Goal: Information Seeking & Learning: Learn about a topic

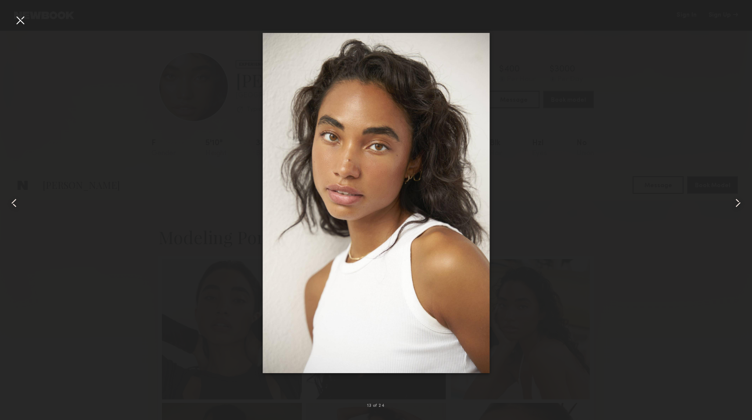
scroll to position [509, 0]
click at [112, 209] on div at bounding box center [376, 203] width 752 height 378
click at [20, 19] on div at bounding box center [20, 20] width 14 height 14
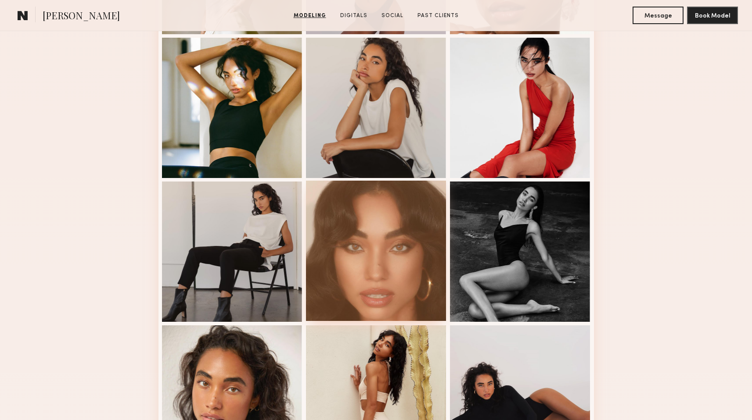
click at [376, 294] on div at bounding box center [376, 251] width 140 height 140
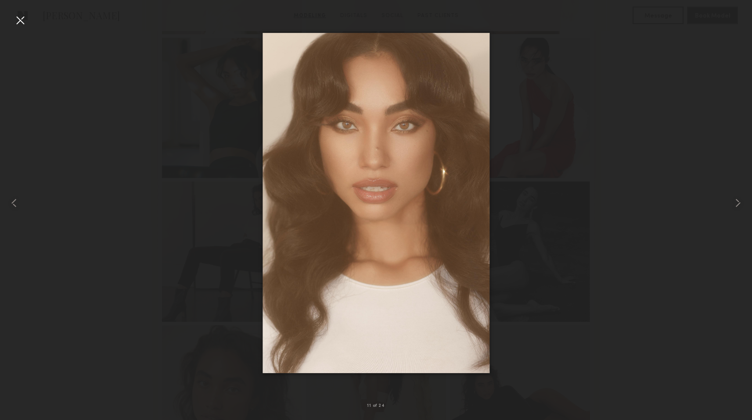
click at [22, 24] on div at bounding box center [20, 20] width 14 height 14
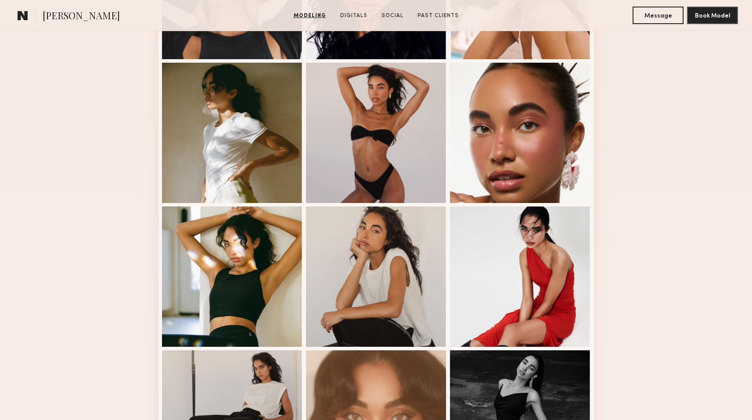
scroll to position [334, 0]
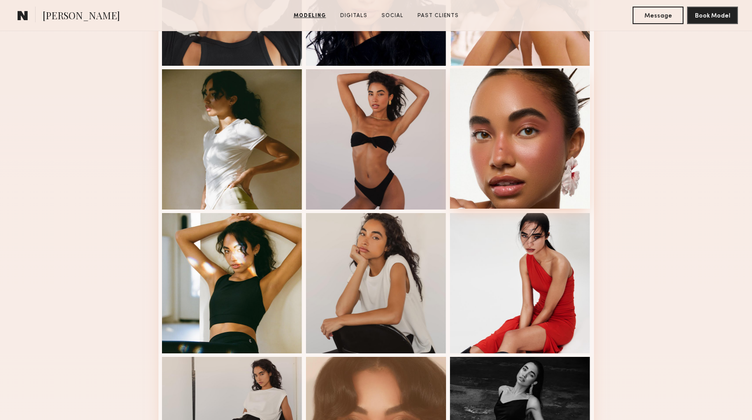
click at [493, 163] on div at bounding box center [520, 138] width 140 height 140
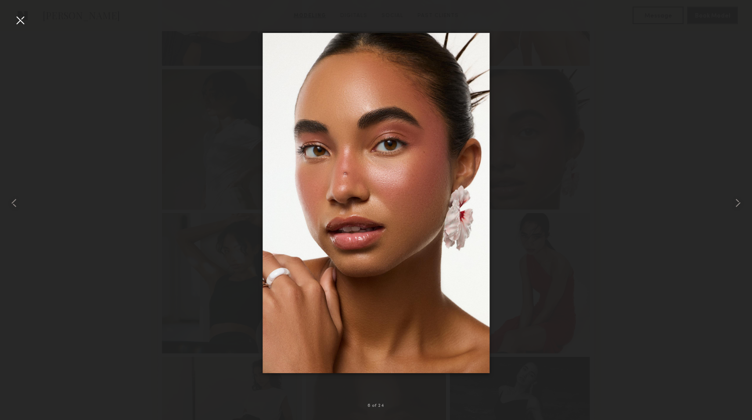
click at [51, 139] on div at bounding box center [376, 203] width 752 height 378
click at [17, 20] on div at bounding box center [20, 20] width 14 height 14
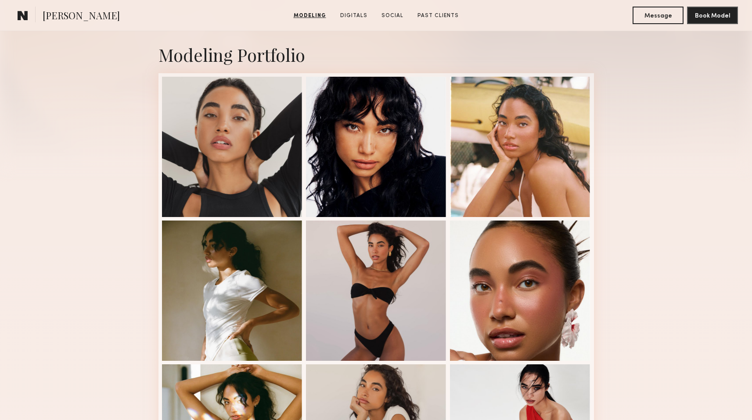
scroll to position [172, 0]
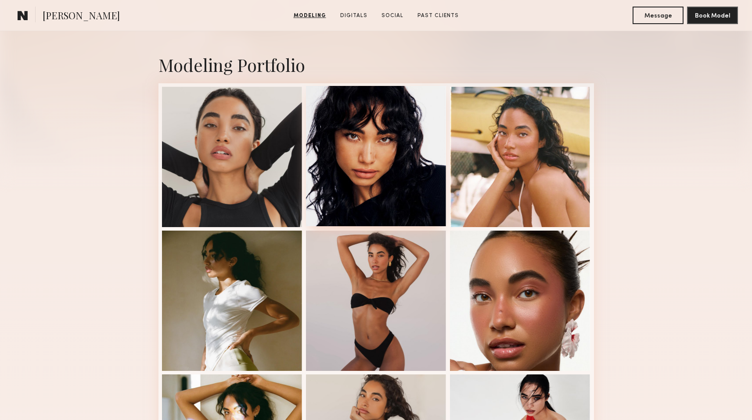
click at [400, 172] on div at bounding box center [376, 156] width 140 height 140
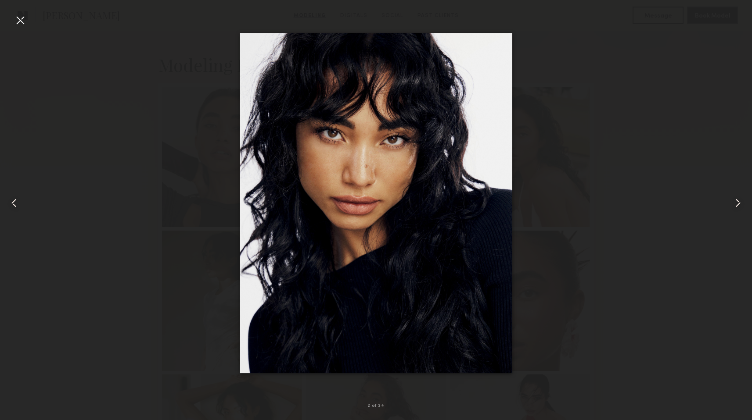
click at [77, 56] on div at bounding box center [376, 203] width 752 height 378
click at [17, 15] on div at bounding box center [20, 20] width 14 height 14
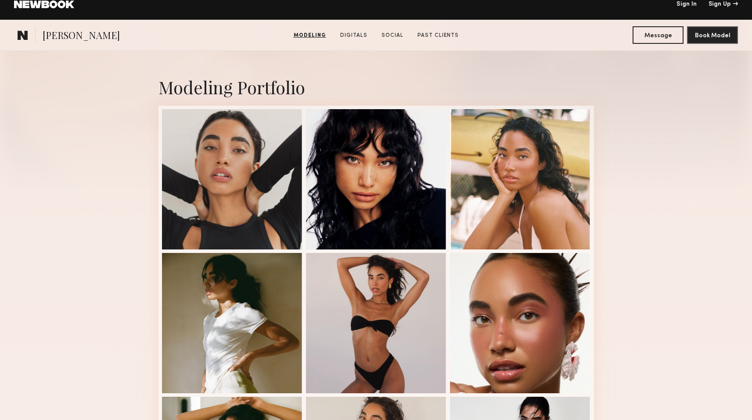
scroll to position [140, 0]
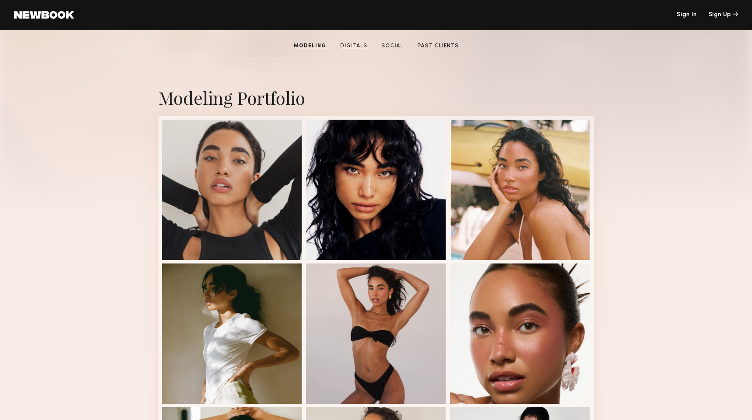
click at [359, 46] on link "Digitals" at bounding box center [354, 46] width 34 height 8
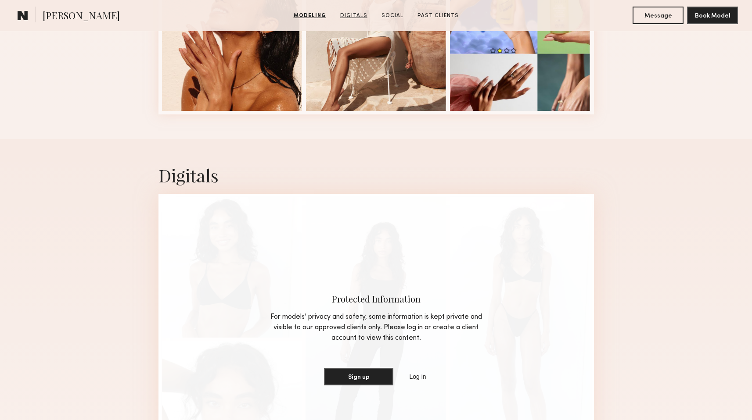
scroll to position [1382, 0]
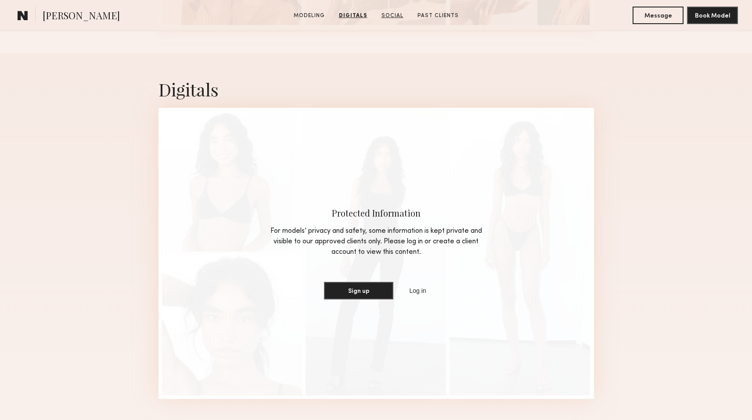
click at [395, 15] on link "Social" at bounding box center [392, 16] width 29 height 8
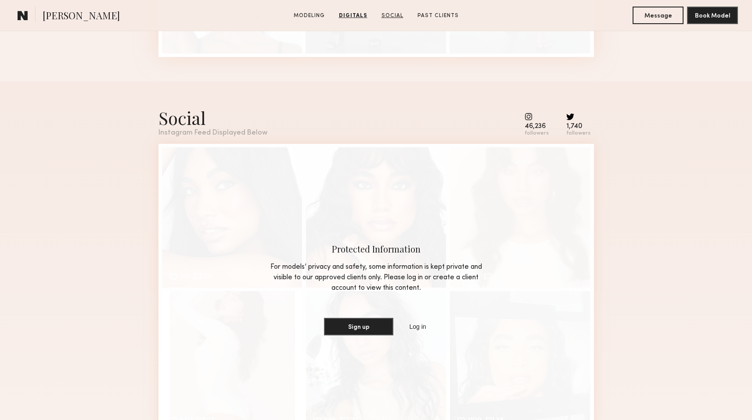
scroll to position [1753, 0]
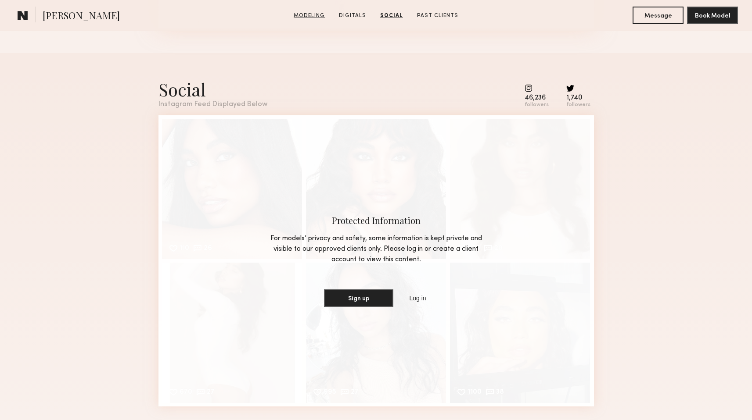
click at [305, 17] on link "Modeling" at bounding box center [309, 16] width 38 height 8
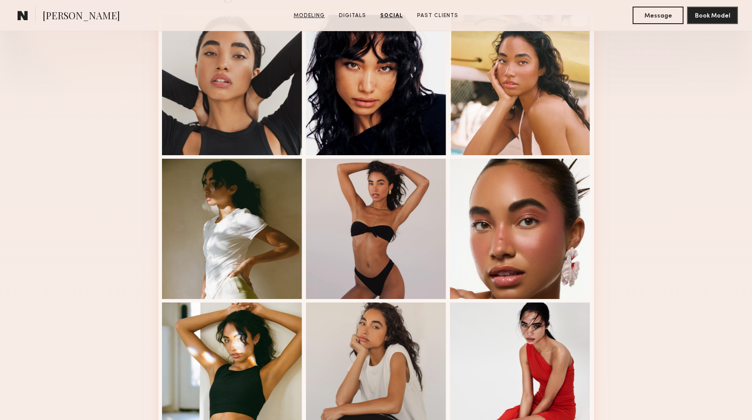
scroll to position [148, 0]
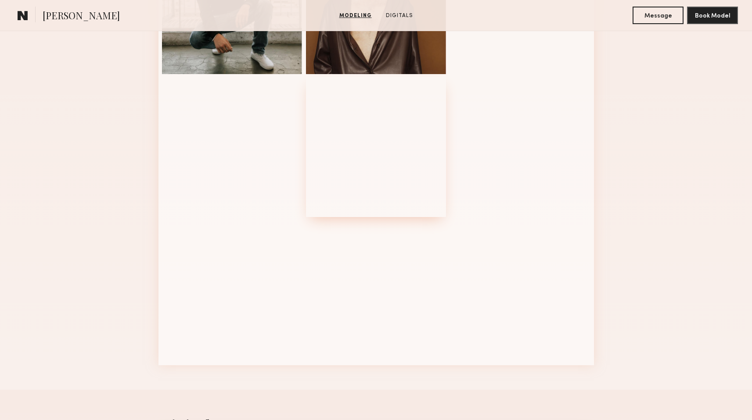
scroll to position [475, 0]
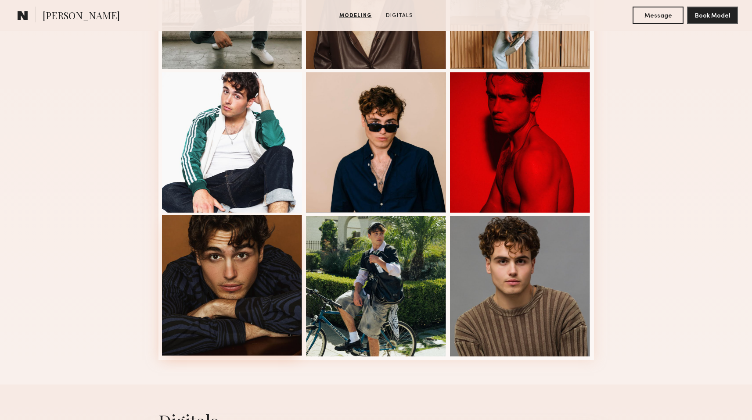
click at [242, 271] on div at bounding box center [232, 285] width 140 height 140
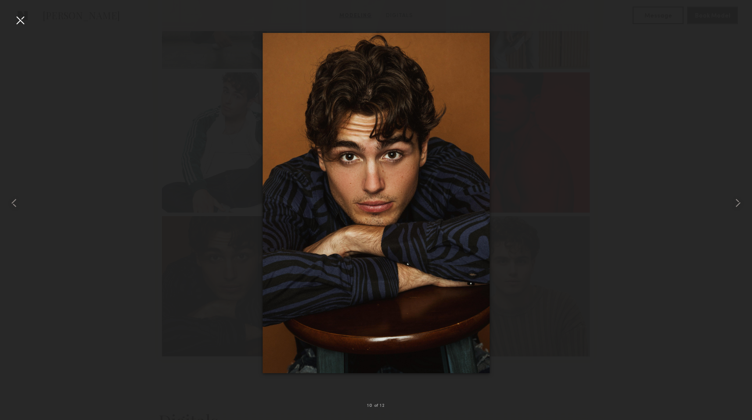
click at [216, 249] on div at bounding box center [376, 203] width 752 height 378
click at [16, 18] on div at bounding box center [20, 20] width 14 height 14
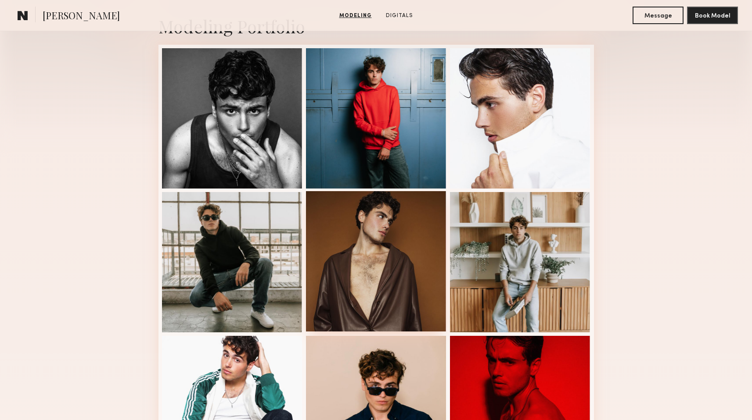
scroll to position [211, 0]
click at [394, 260] on div at bounding box center [376, 262] width 140 height 140
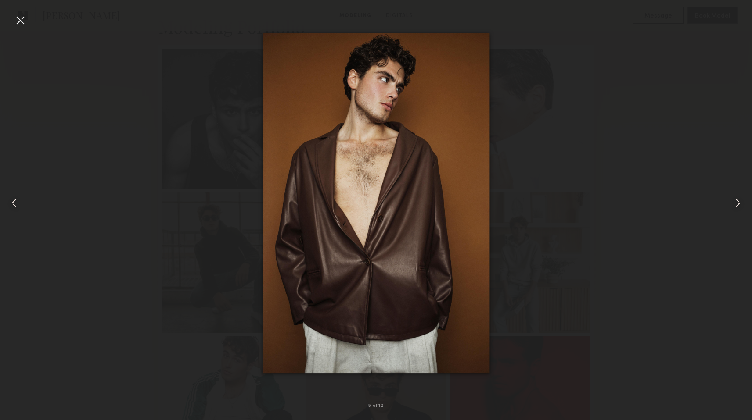
click at [136, 122] on div at bounding box center [376, 203] width 752 height 378
click at [125, 57] on div at bounding box center [376, 203] width 752 height 378
click at [25, 24] on div at bounding box center [20, 20] width 14 height 14
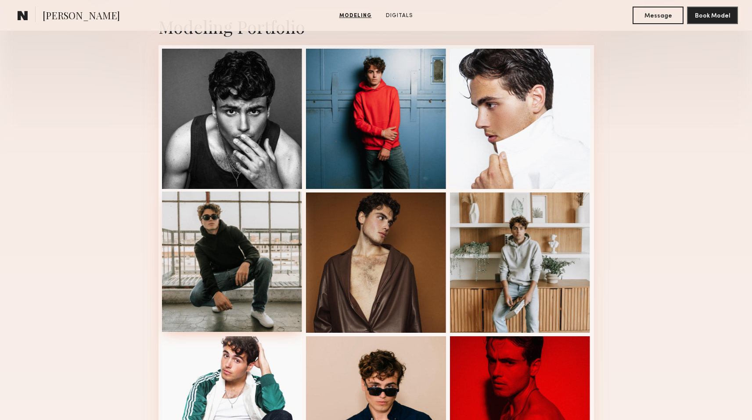
click at [237, 241] on div at bounding box center [232, 262] width 140 height 140
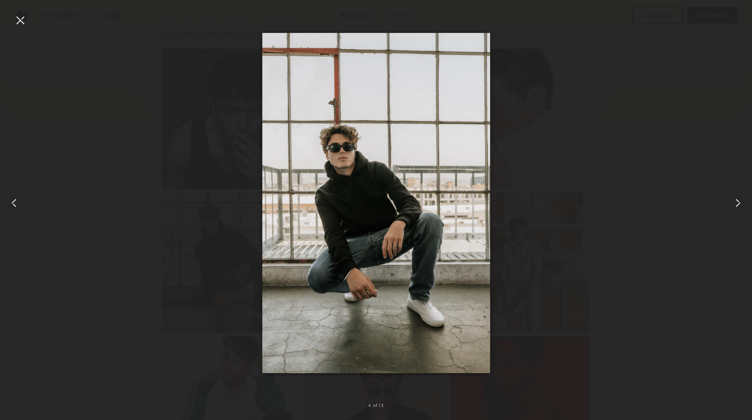
click at [16, 30] on div at bounding box center [15, 203] width 30 height 378
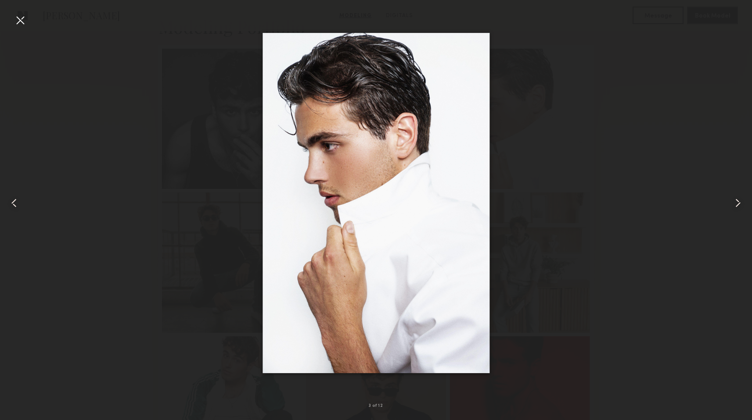
click at [13, 22] on div at bounding box center [20, 20] width 14 height 14
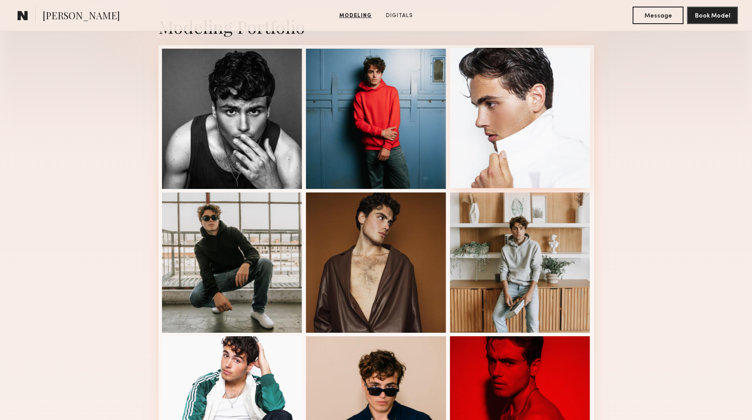
click at [493, 122] on div at bounding box center [520, 118] width 140 height 140
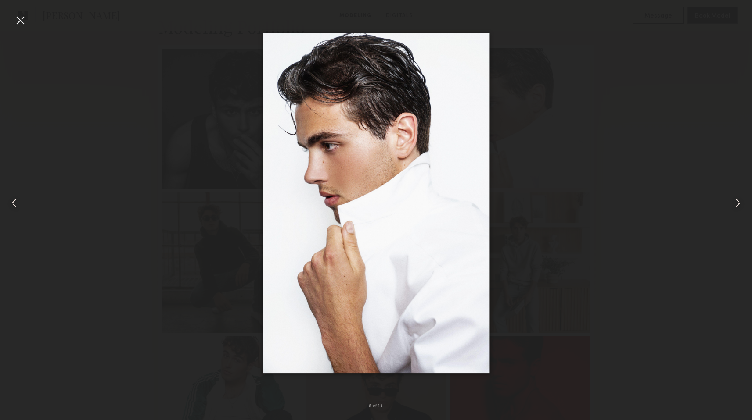
click at [493, 122] on div at bounding box center [376, 203] width 752 height 378
